Goal: Information Seeking & Learning: Learn about a topic

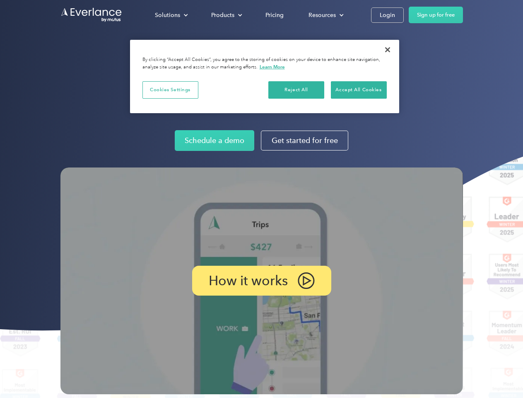
click at [261, 199] on img at bounding box center [261, 280] width 402 height 227
click at [171, 15] on div "Solutions" at bounding box center [167, 15] width 25 height 10
click at [226, 15] on div "Products" at bounding box center [222, 15] width 23 height 10
click at [325, 15] on div "Resources" at bounding box center [321, 15] width 27 height 10
click at [261, 280] on p "How it works" at bounding box center [248, 280] width 79 height 10
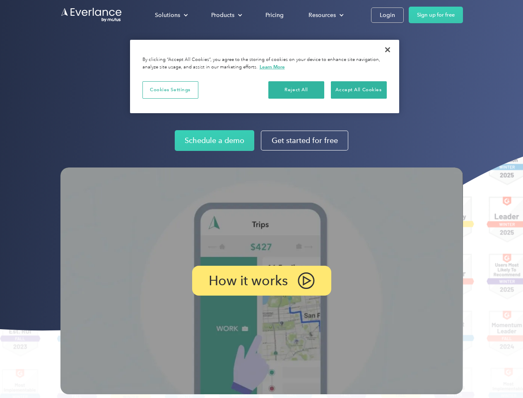
click at [170, 89] on button "Cookies Settings" at bounding box center [170, 89] width 56 height 17
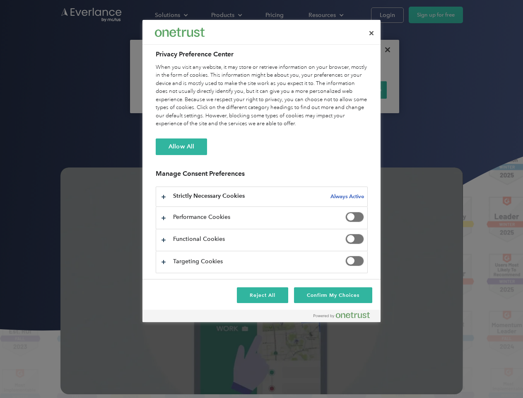
click at [296, 89] on div "When you visit any website, it may store or retrieve information on your browse…" at bounding box center [262, 95] width 212 height 65
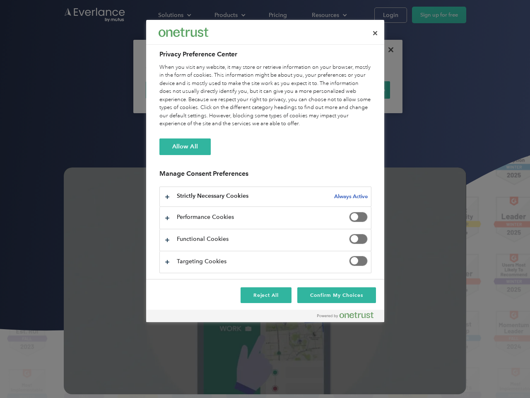
click at [359, 89] on div "When you visit any website, it may store or retrieve information on your browse…" at bounding box center [265, 95] width 212 height 65
click at [388, 50] on div at bounding box center [265, 199] width 530 height 398
